Goal: Check status: Check status

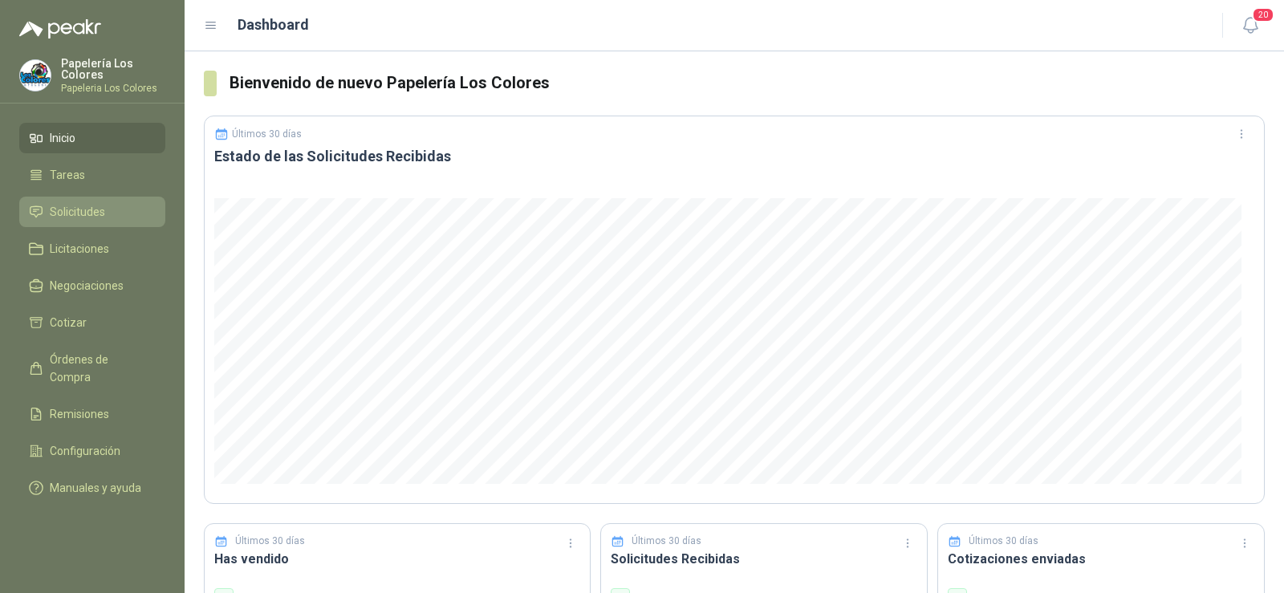
click at [45, 201] on link "Solicitudes" at bounding box center [92, 212] width 146 height 30
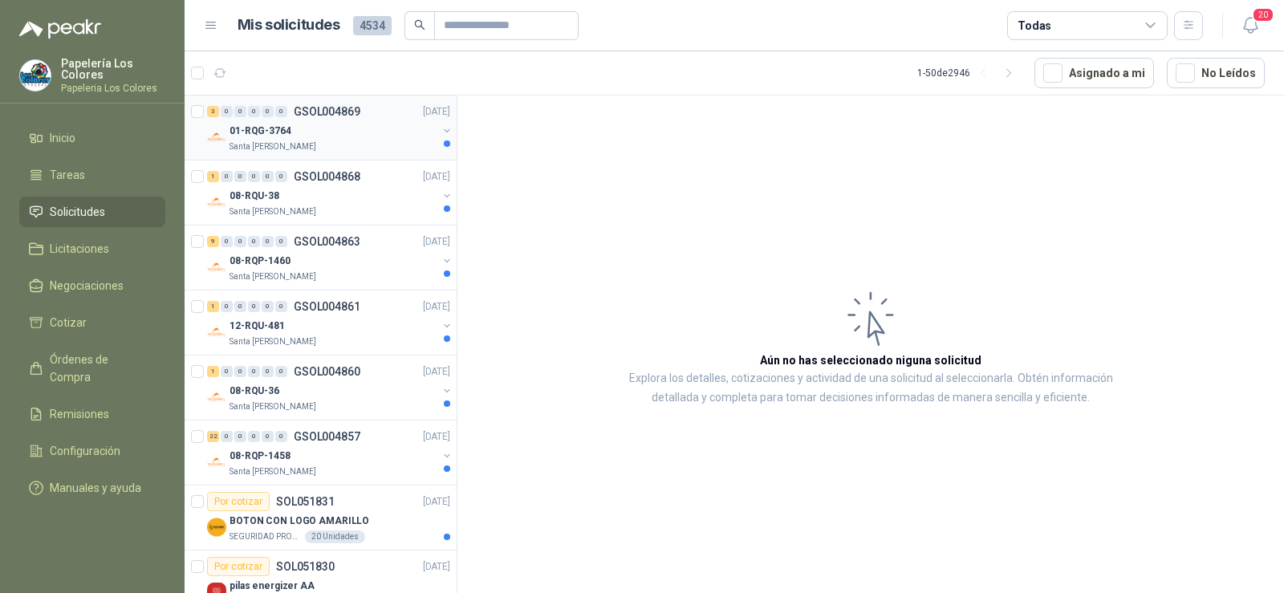
click at [299, 121] on div "01-RQG-3764" at bounding box center [333, 130] width 208 height 19
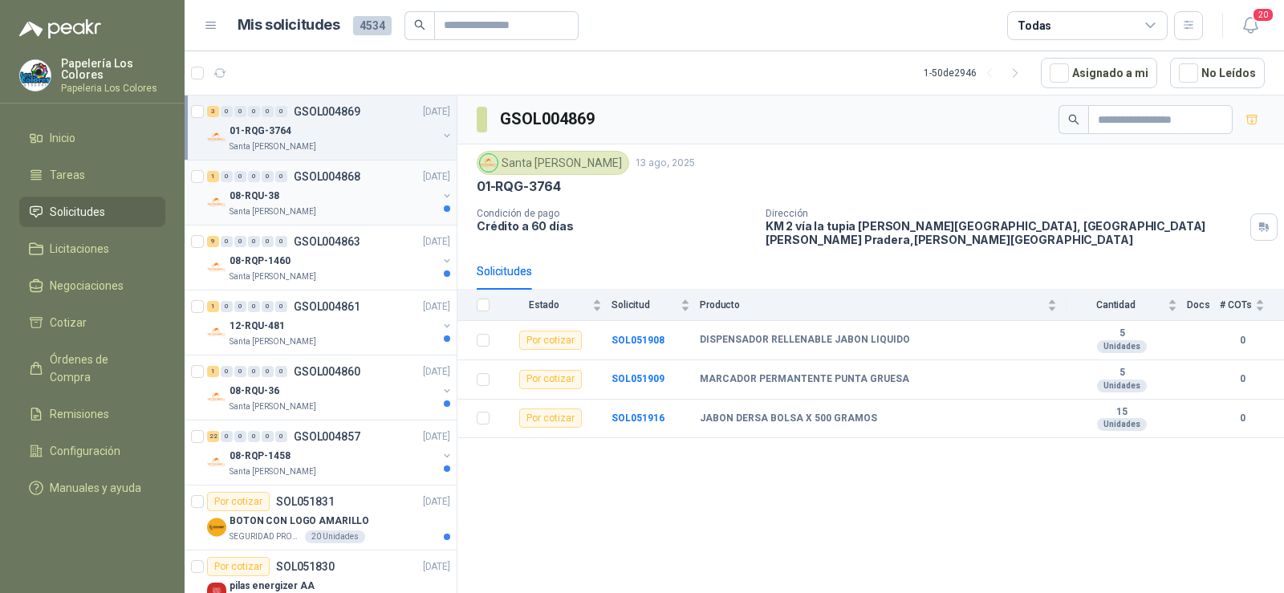
click at [274, 189] on p "08-RQU-38" at bounding box center [254, 196] width 50 height 15
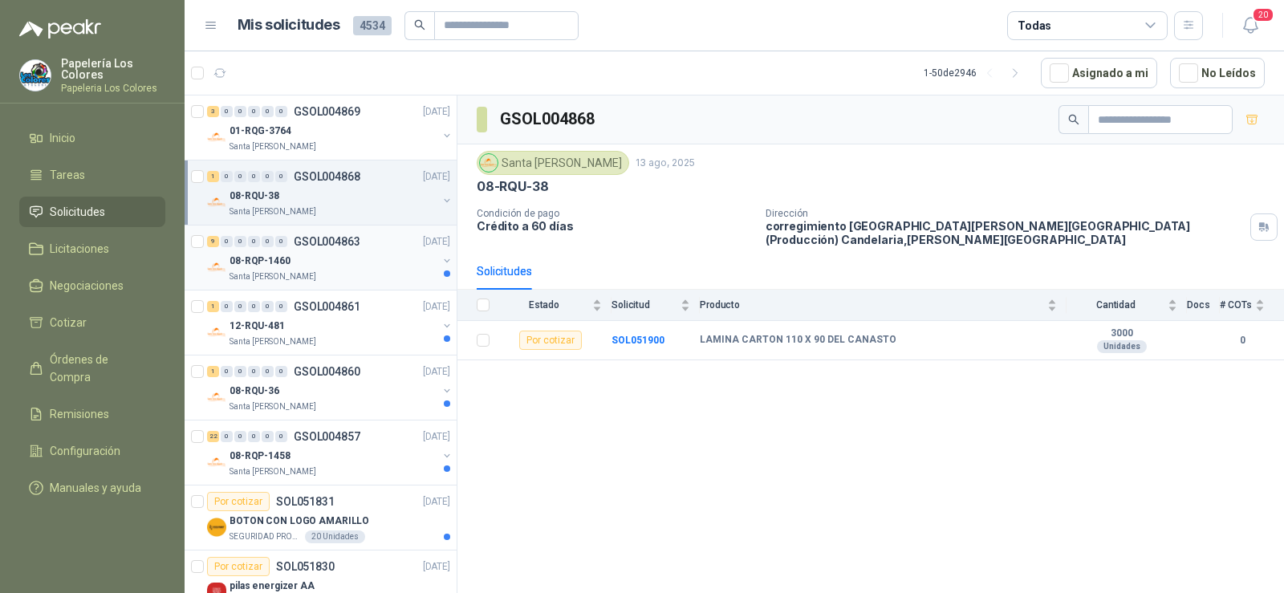
click at [277, 266] on p "08-RQP-1460" at bounding box center [259, 261] width 61 height 15
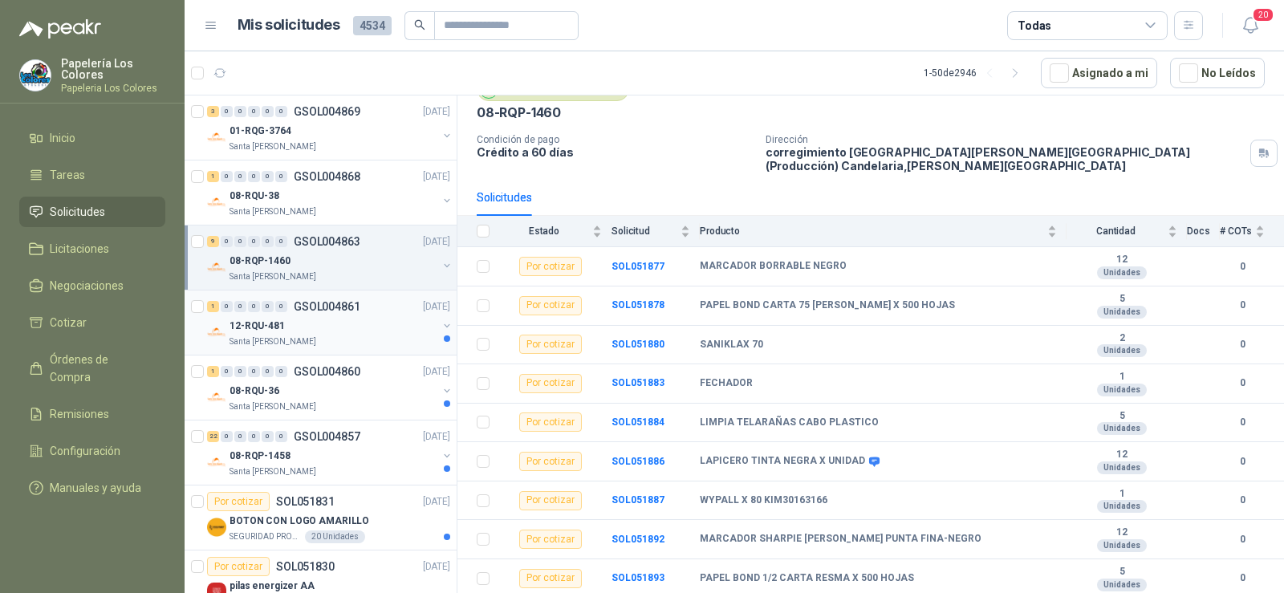
scroll to position [80, 0]
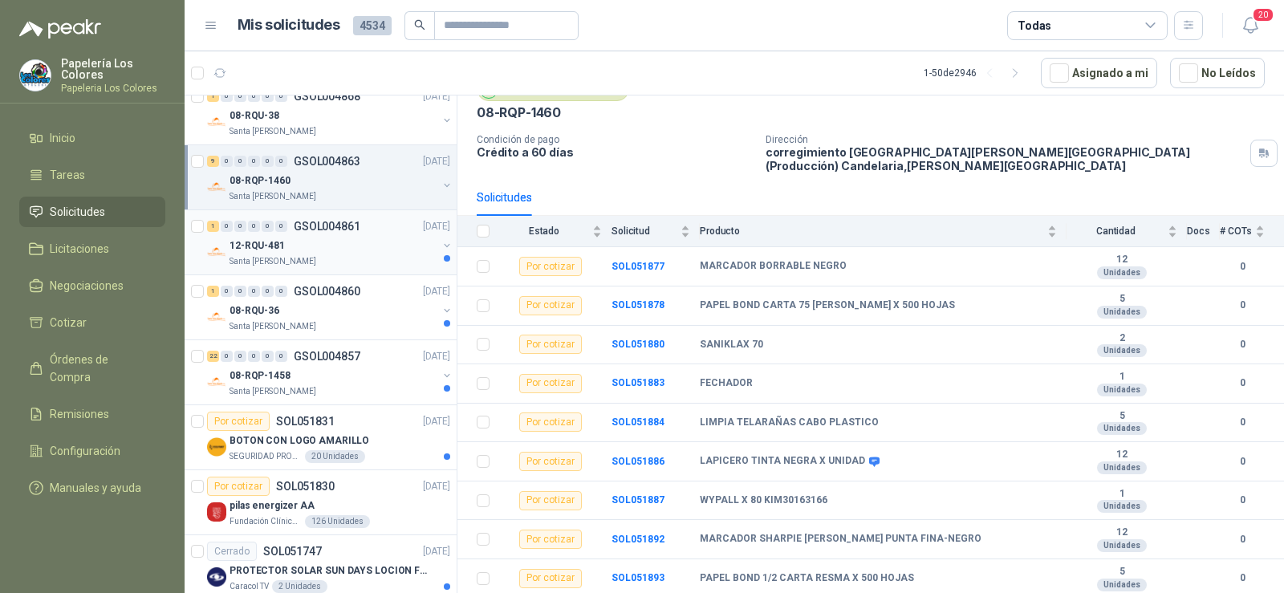
click at [306, 242] on div "12-RQU-481" at bounding box center [333, 245] width 208 height 19
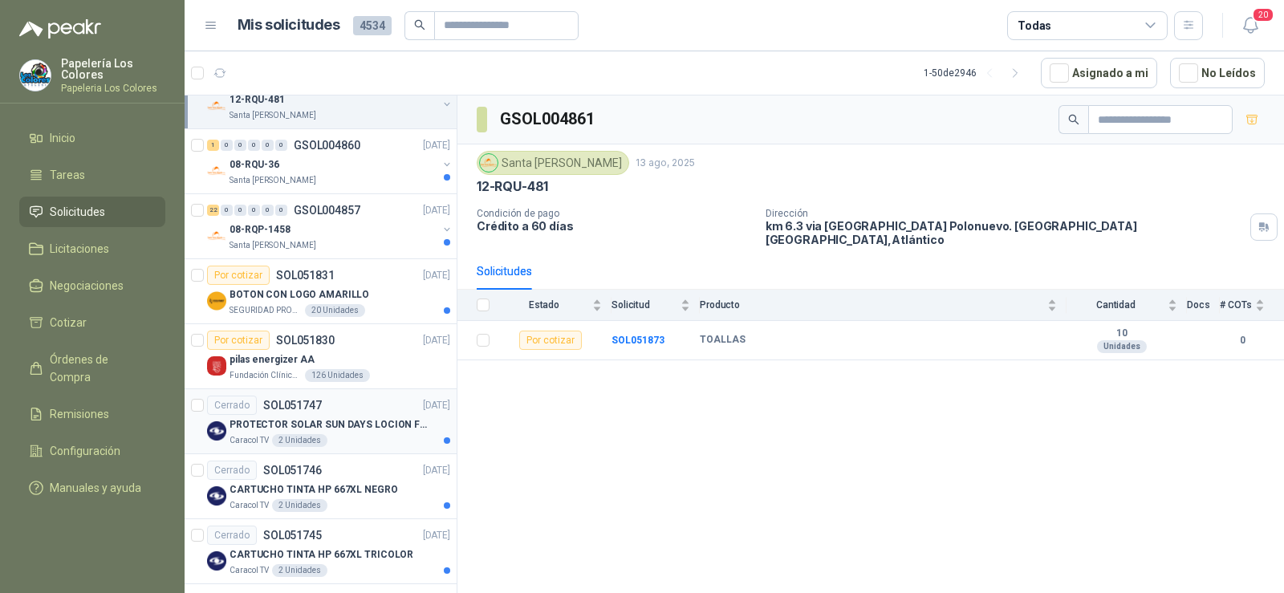
scroll to position [241, 0]
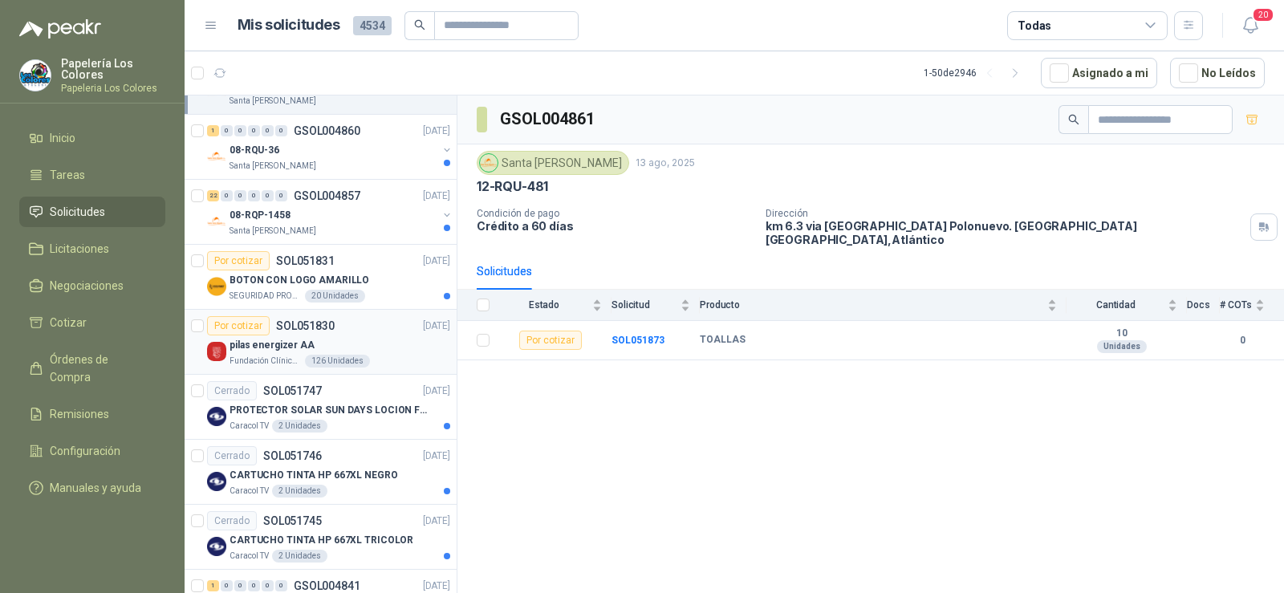
click at [268, 349] on p "pilas energizer AA" at bounding box center [271, 345] width 85 height 15
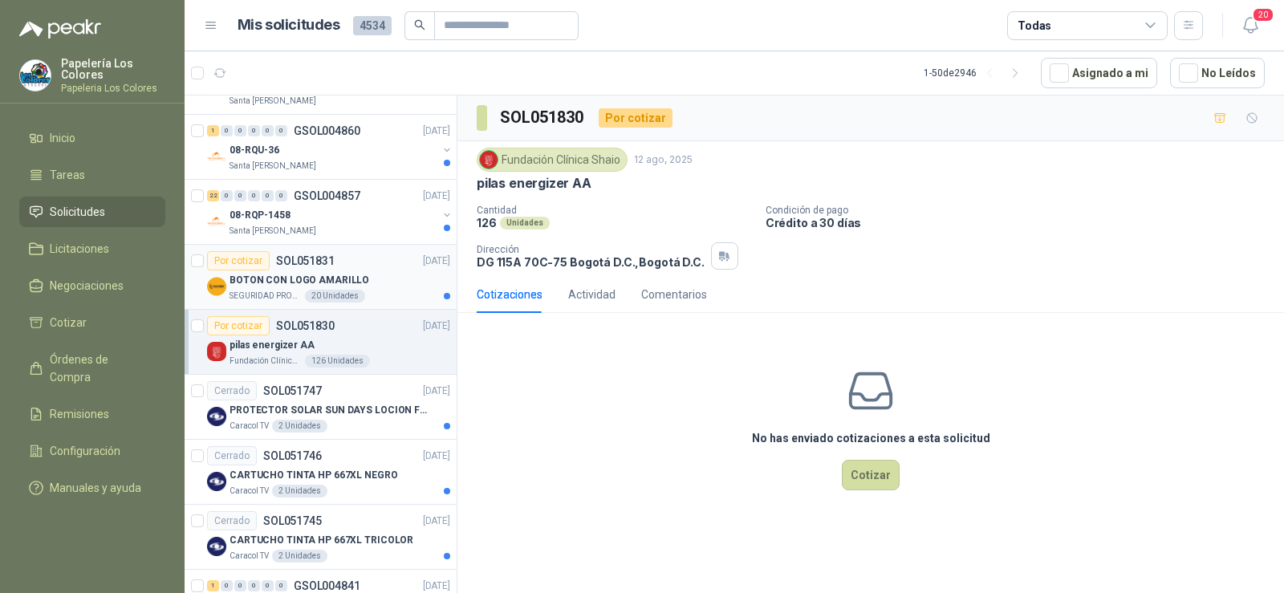
click at [279, 285] on p "BOTON CON LOGO AMARILLO" at bounding box center [299, 280] width 140 height 15
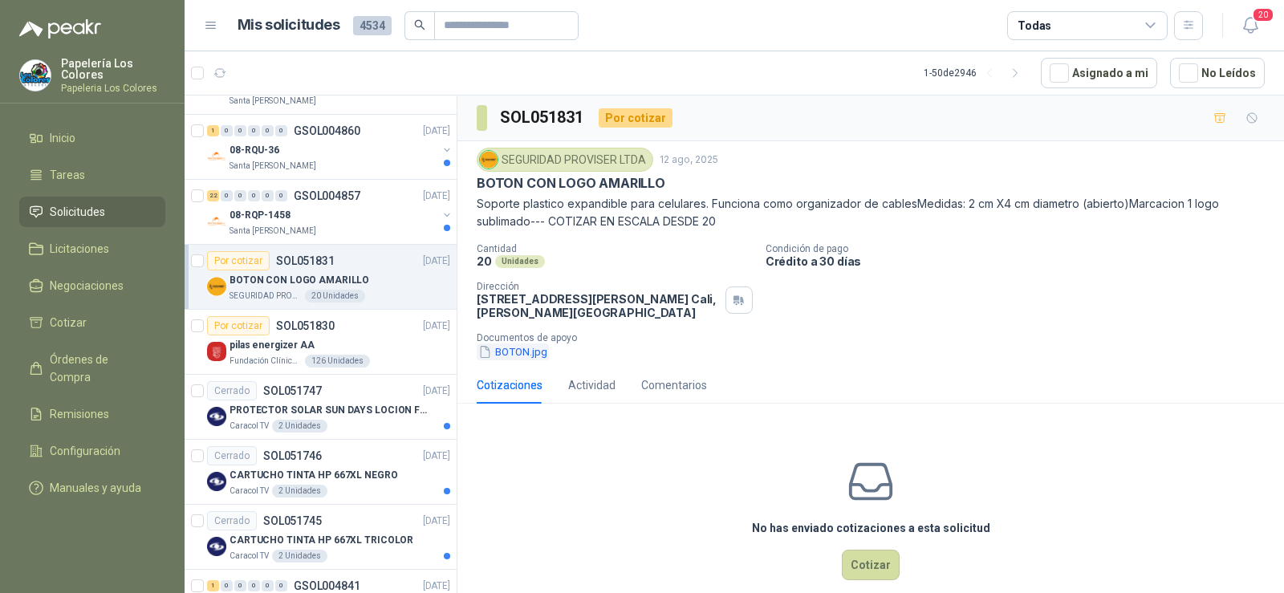
click at [506, 347] on button "BOTON.jpg" at bounding box center [513, 351] width 72 height 17
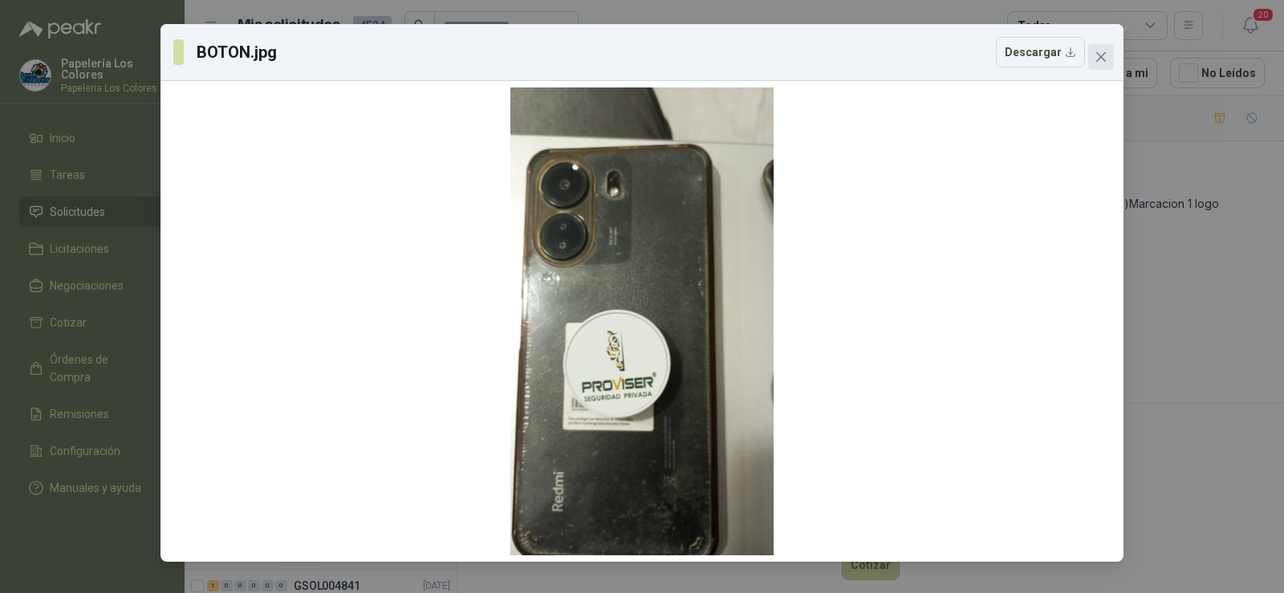
click at [1091, 63] on span "Close" at bounding box center [1101, 57] width 26 height 13
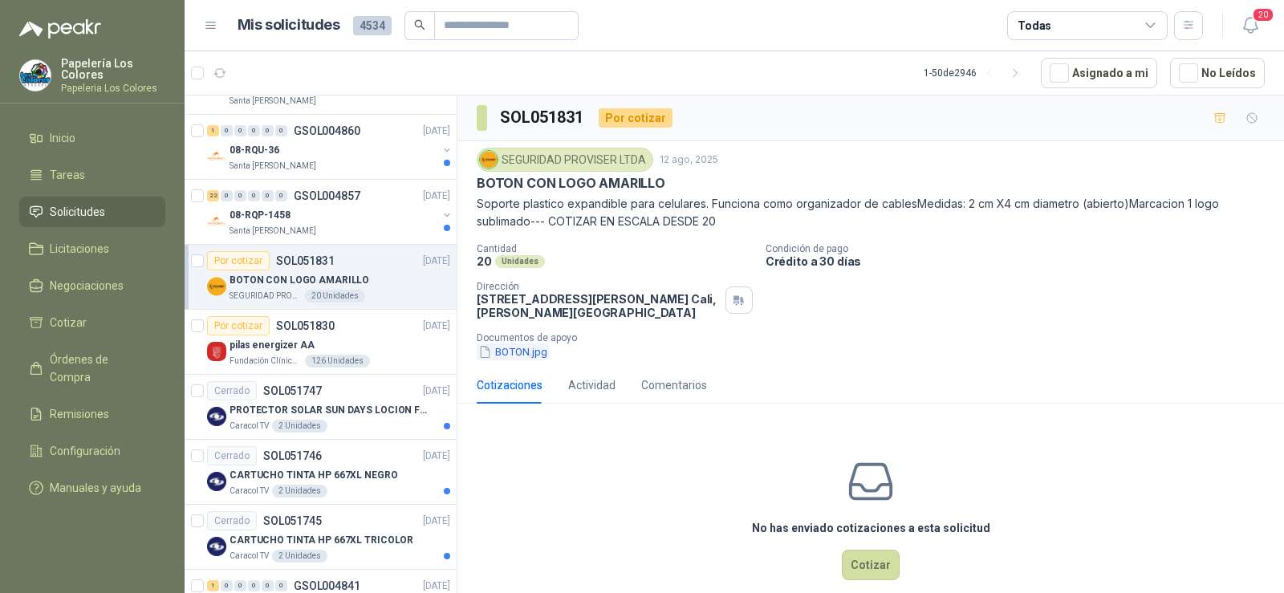
click at [526, 347] on button "BOTON.jpg" at bounding box center [513, 351] width 72 height 17
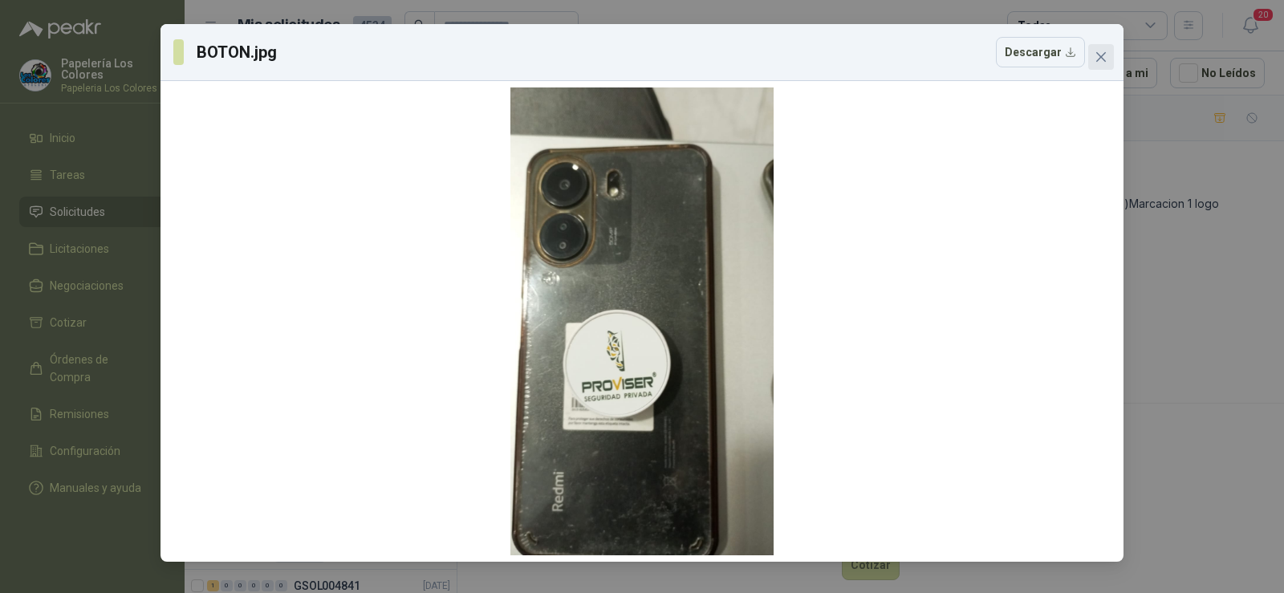
click at [1098, 59] on icon "close" at bounding box center [1100, 57] width 13 height 13
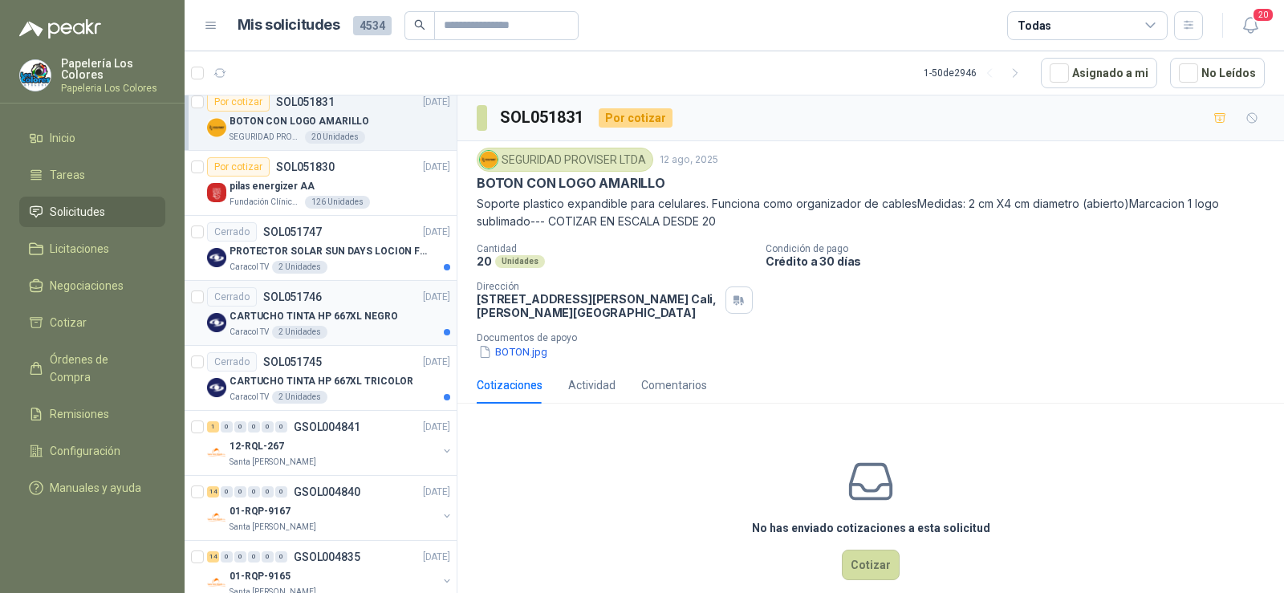
scroll to position [401, 0]
click at [286, 377] on p "CARTUCHO TINTA HP 667XL TRICOLOR" at bounding box center [321, 379] width 184 height 15
